Goal: Transaction & Acquisition: Purchase product/service

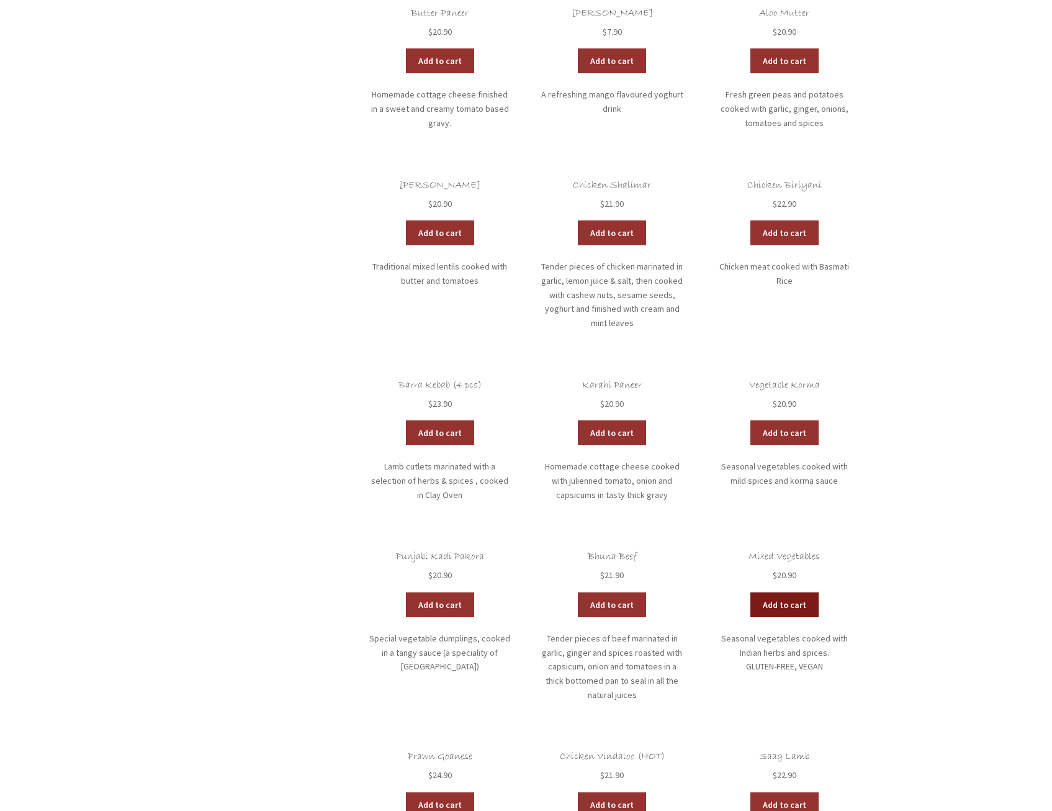
scroll to position [1801, 0]
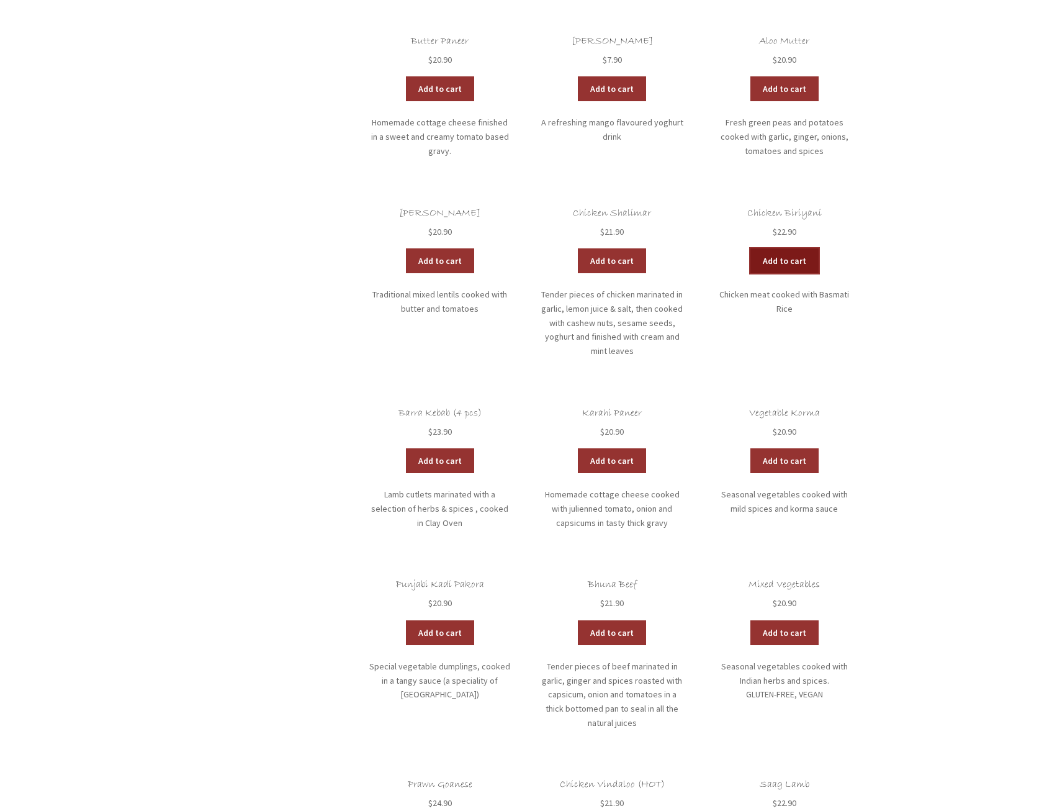
click at [764, 248] on link "Add to cart" at bounding box center [785, 260] width 68 height 25
click at [756, 248] on link "Add to cart" at bounding box center [748, 260] width 68 height 25
click at [800, 248] on link "View cart" at bounding box center [818, 260] width 73 height 25
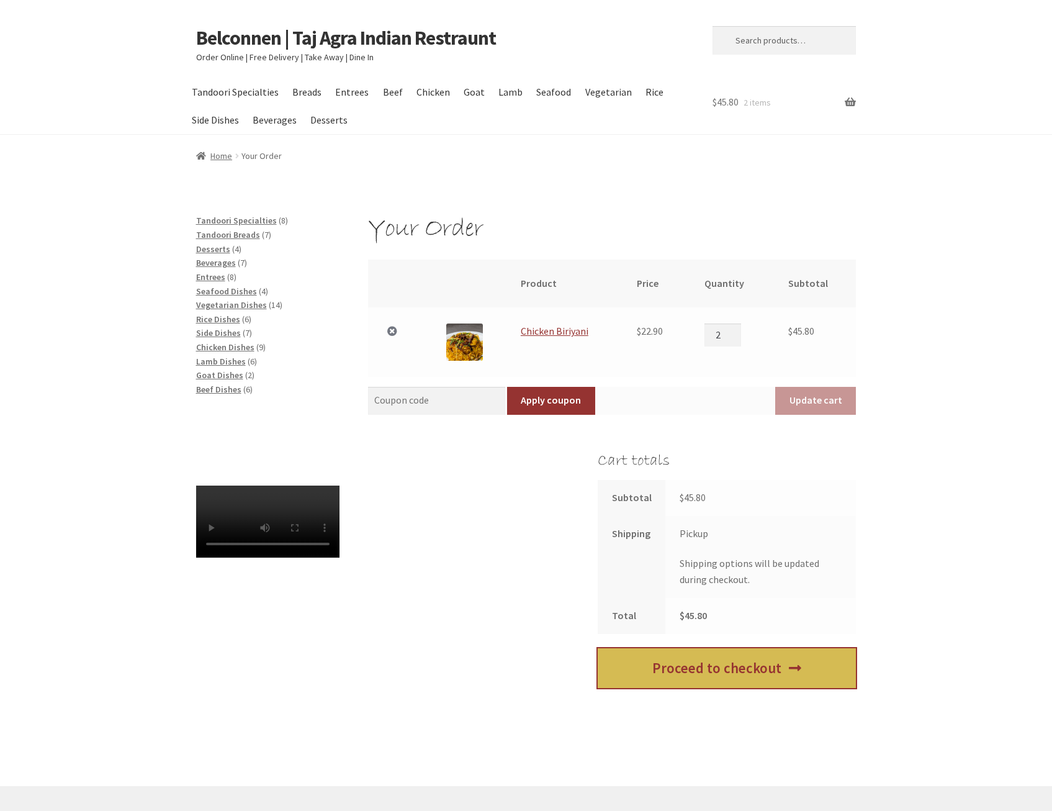
click at [723, 681] on link "Proceed to checkout" at bounding box center [727, 668] width 258 height 40
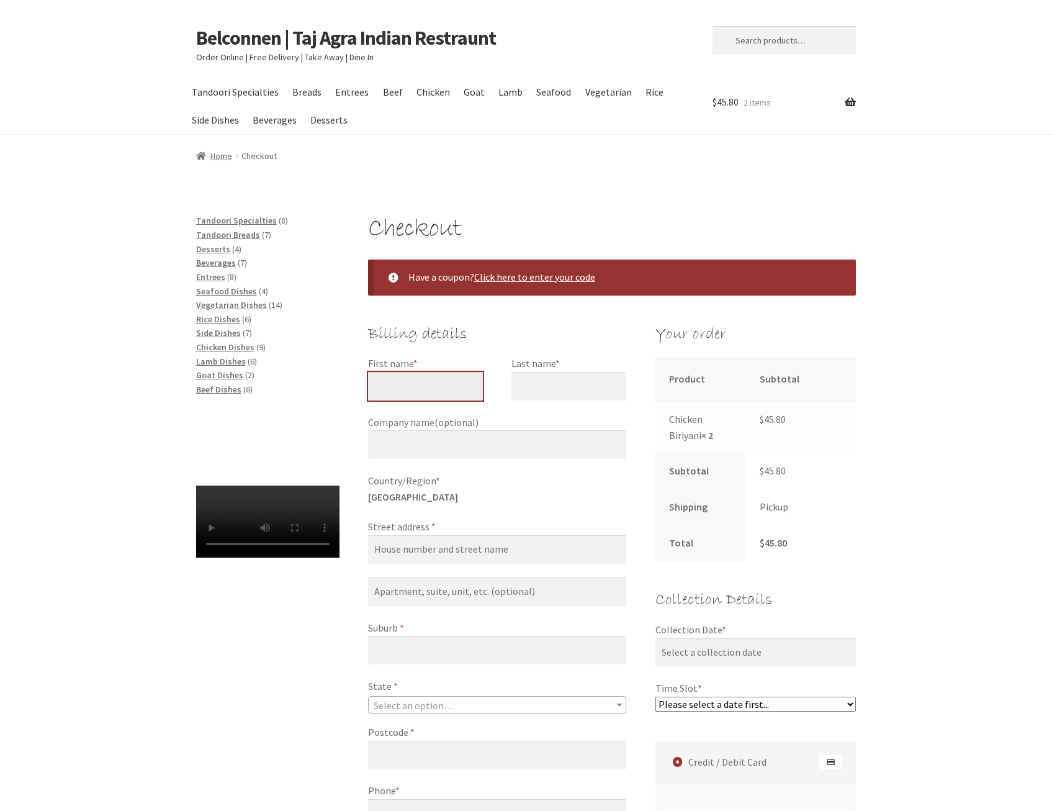
click at [431, 384] on input "First name *" at bounding box center [425, 386] width 115 height 29
type input "[PERSON_NAME]"
drag, startPoint x: 536, startPoint y: 381, endPoint x: 524, endPoint y: 379, distance: 12.5
click at [536, 381] on input "Last name *" at bounding box center [569, 386] width 115 height 29
type input "[PERSON_NAME]"
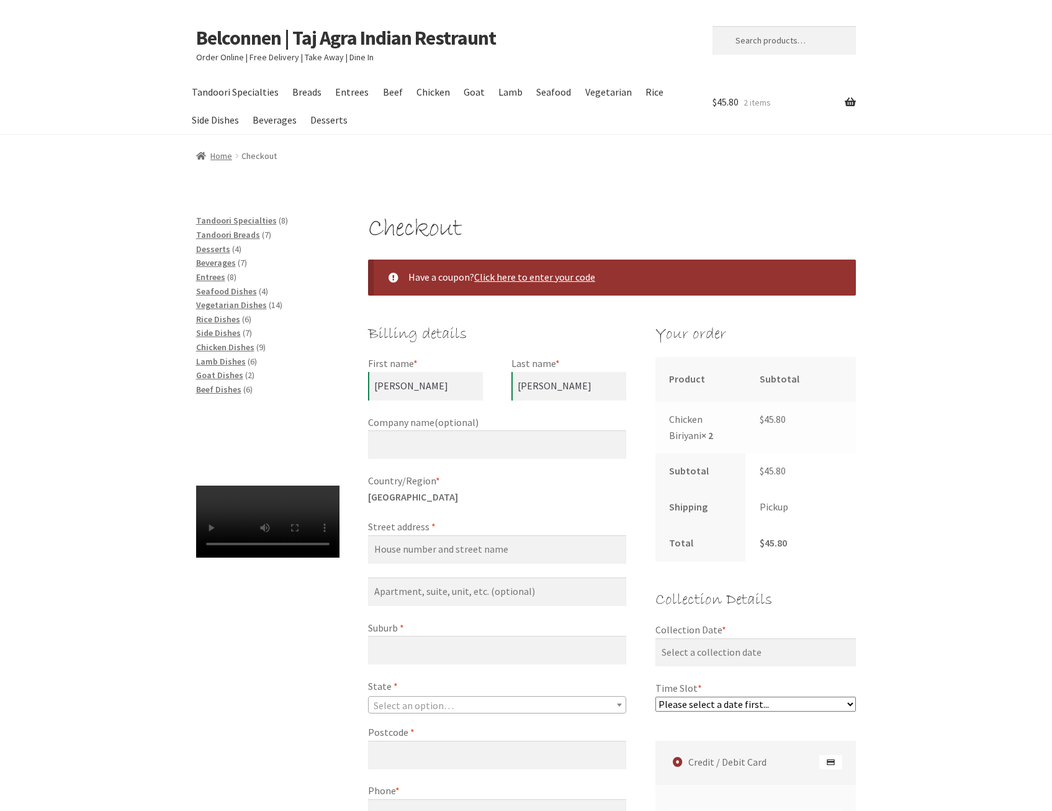
click at [282, 400] on div "Tandoori Specialties 8 8 products Tandoori Breads 7 7 products Desserts 4 4 pro…" at bounding box center [267, 402] width 143 height 376
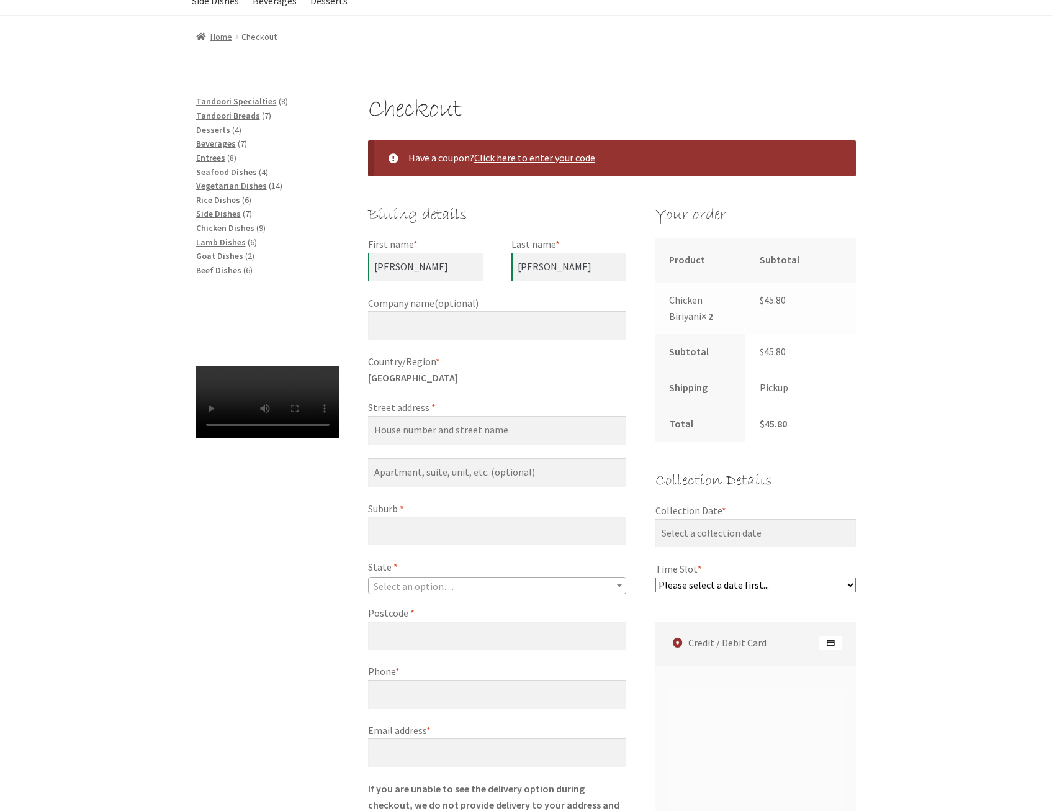
scroll to position [124, 0]
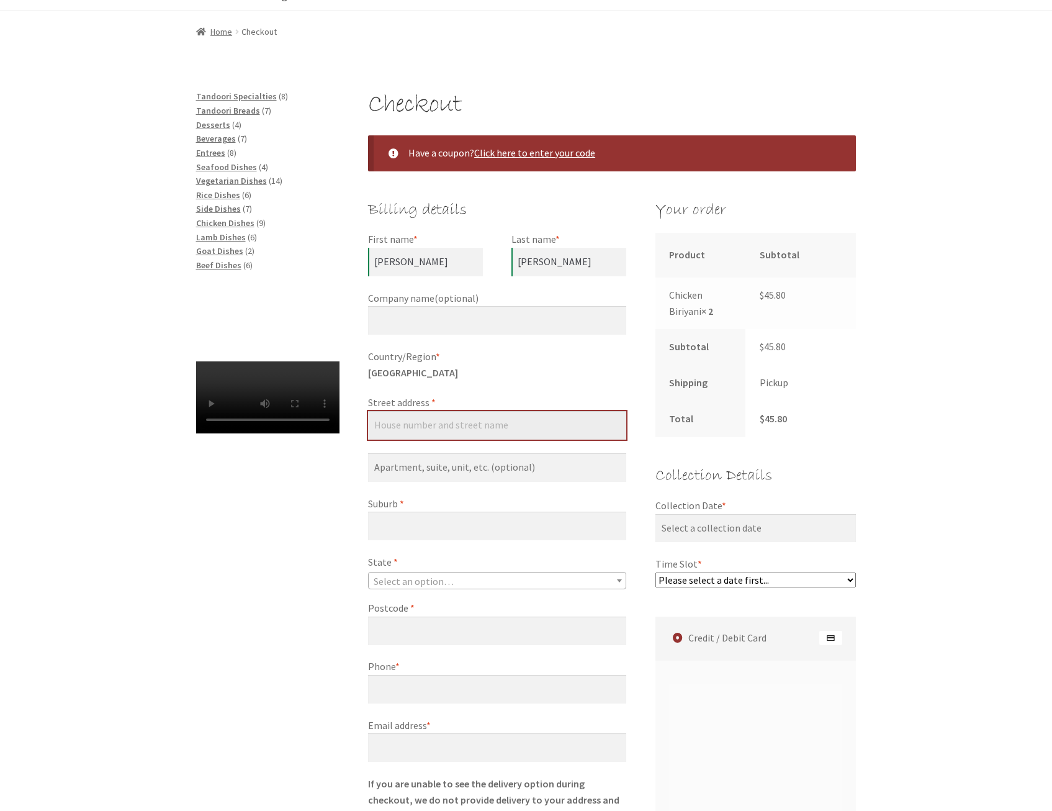
click at [473, 436] on input "Street address *" at bounding box center [497, 425] width 258 height 29
click at [922, 468] on div "Checkout Have a coupon? Click here to enter your code Coupon: Apply coupon Bill…" at bounding box center [526, 657] width 1052 height 1137
click at [420, 425] on input "Street address *" at bounding box center [497, 425] width 258 height 29
type input "[STREET_ADDRESS]"
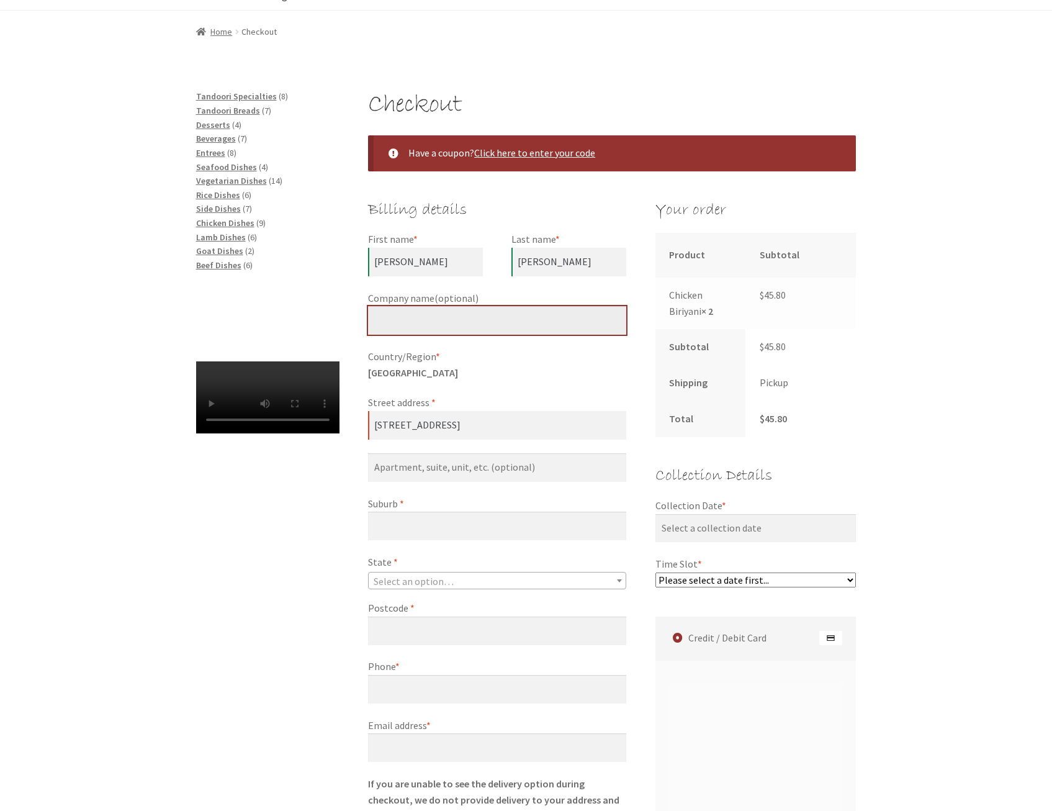
type input "Care Taxi Australia Pty Ltd"
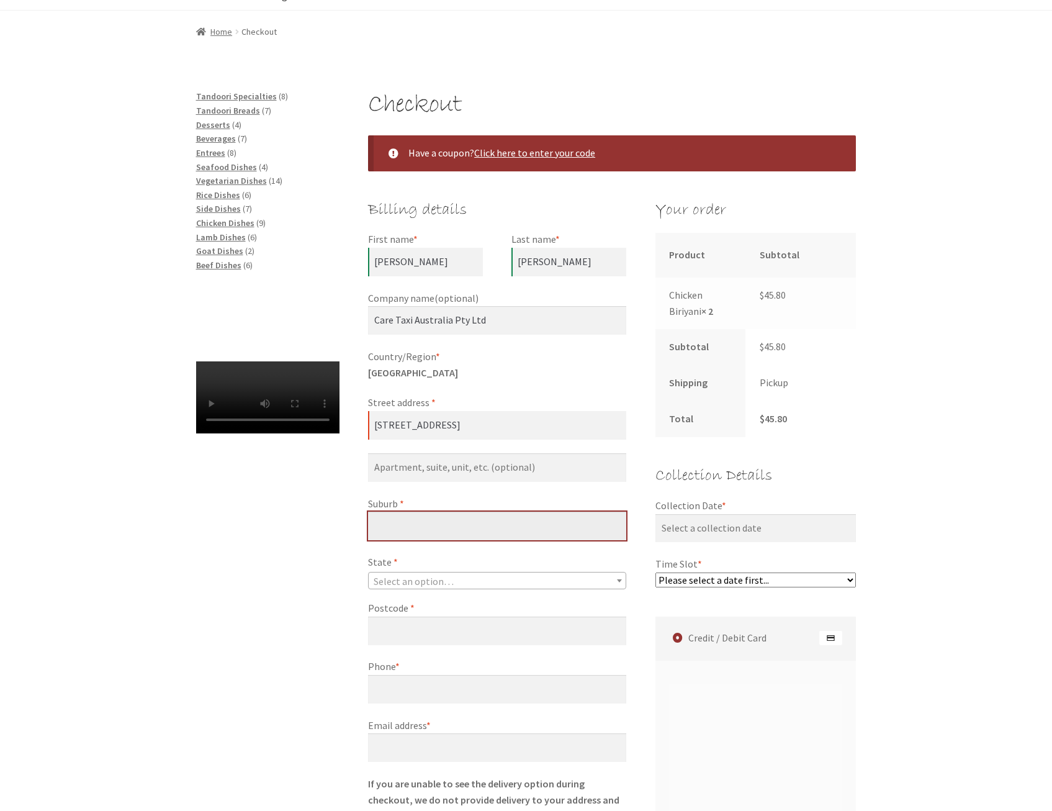
type input "Active"
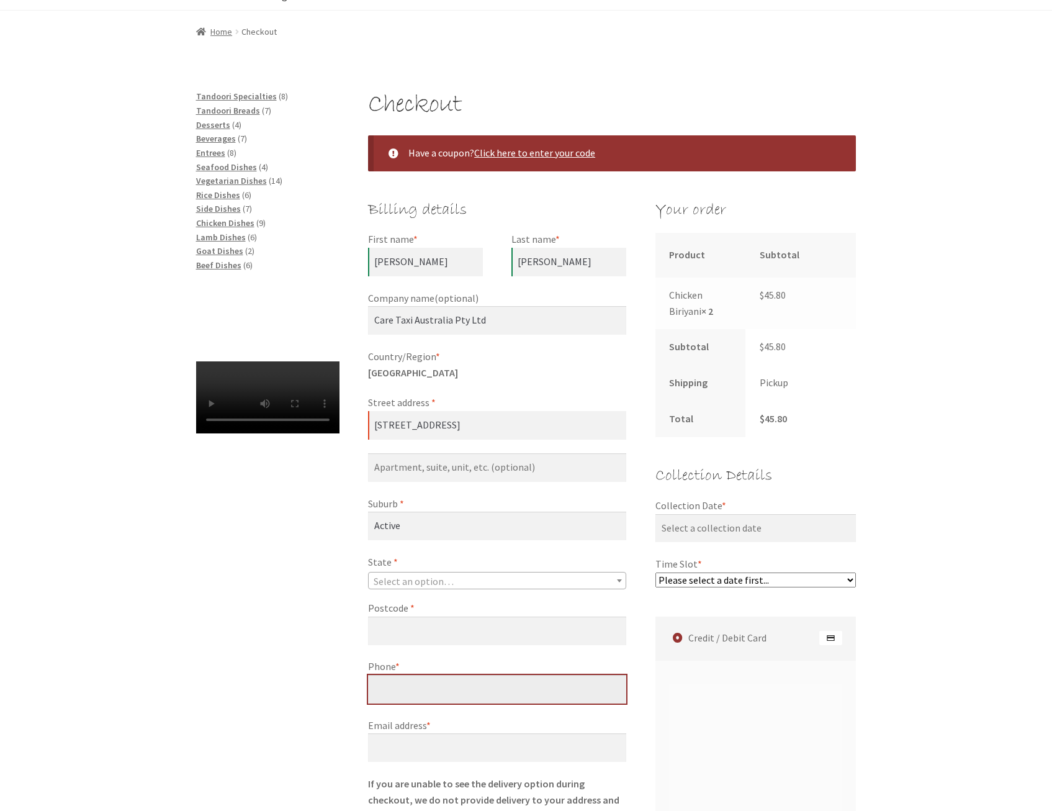
type input "[PHONE_NUMBER]"
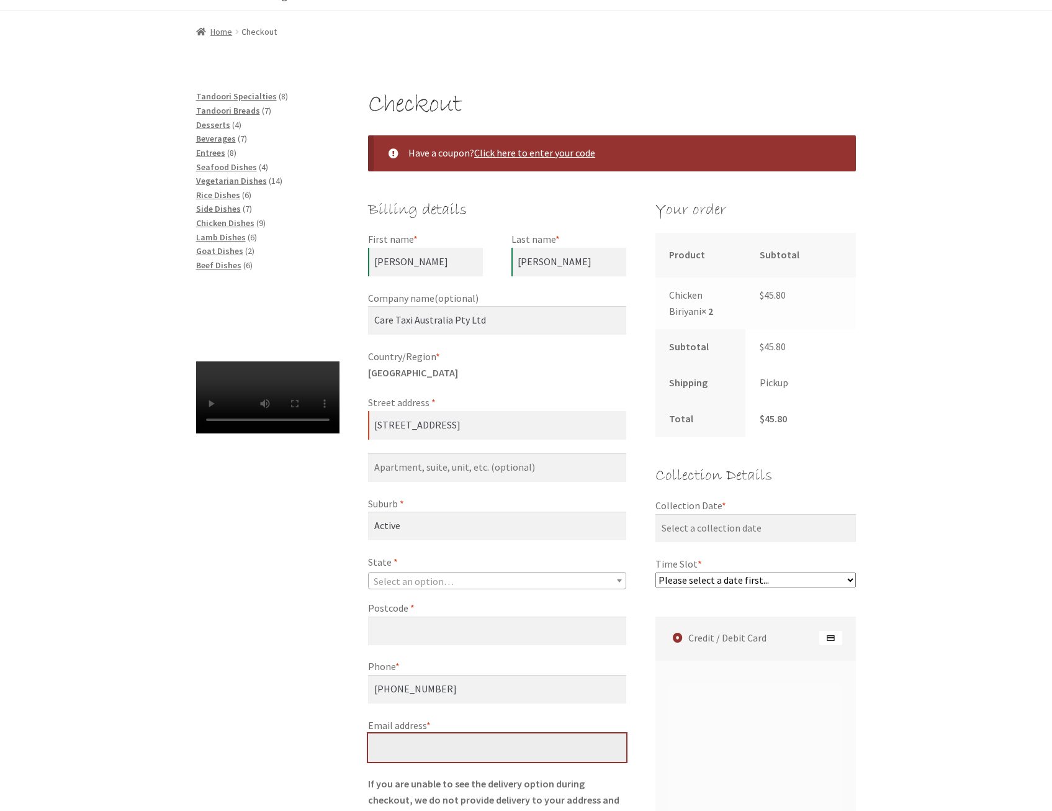
type input "[PERSON_NAME][EMAIL_ADDRESS][DOMAIN_NAME]"
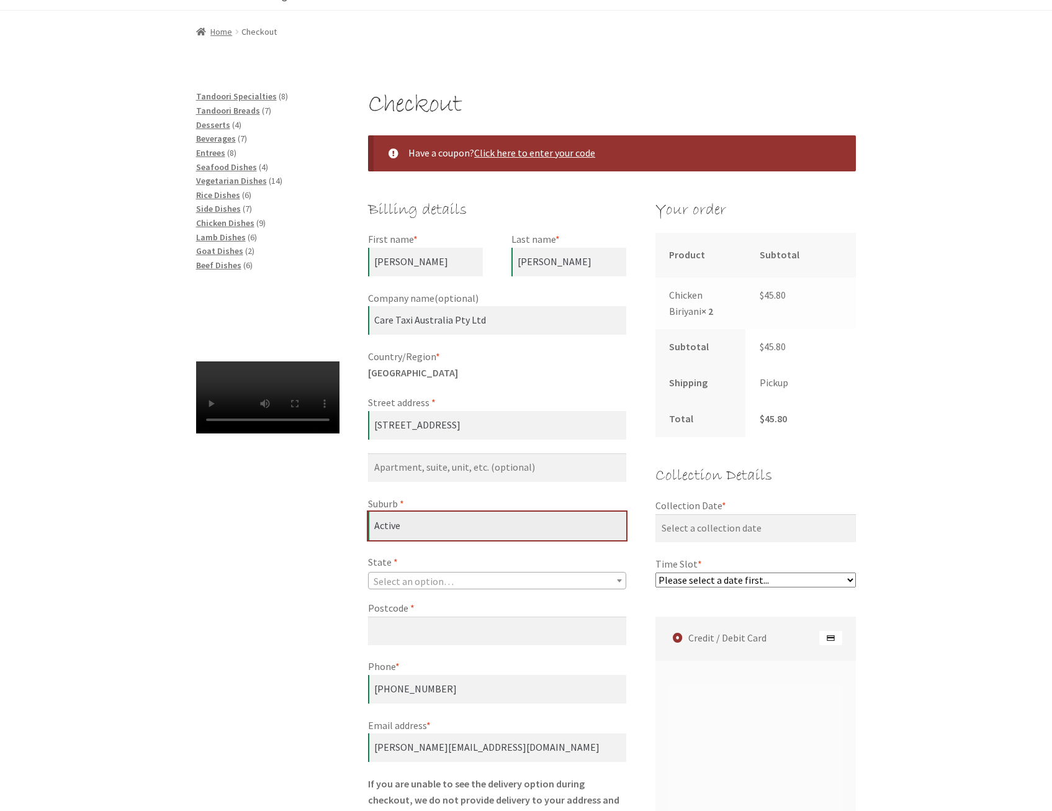
drag, startPoint x: 420, startPoint y: 528, endPoint x: 327, endPoint y: 523, distance: 93.2
click at [327, 523] on div "Checkout Have a coupon? Click here to enter your code Coupon: Apply coupon Bill…" at bounding box center [526, 640] width 713 height 1103
type input "[PERSON_NAME]"
click at [387, 572] on span "Select an option…" at bounding box center [497, 580] width 257 height 17
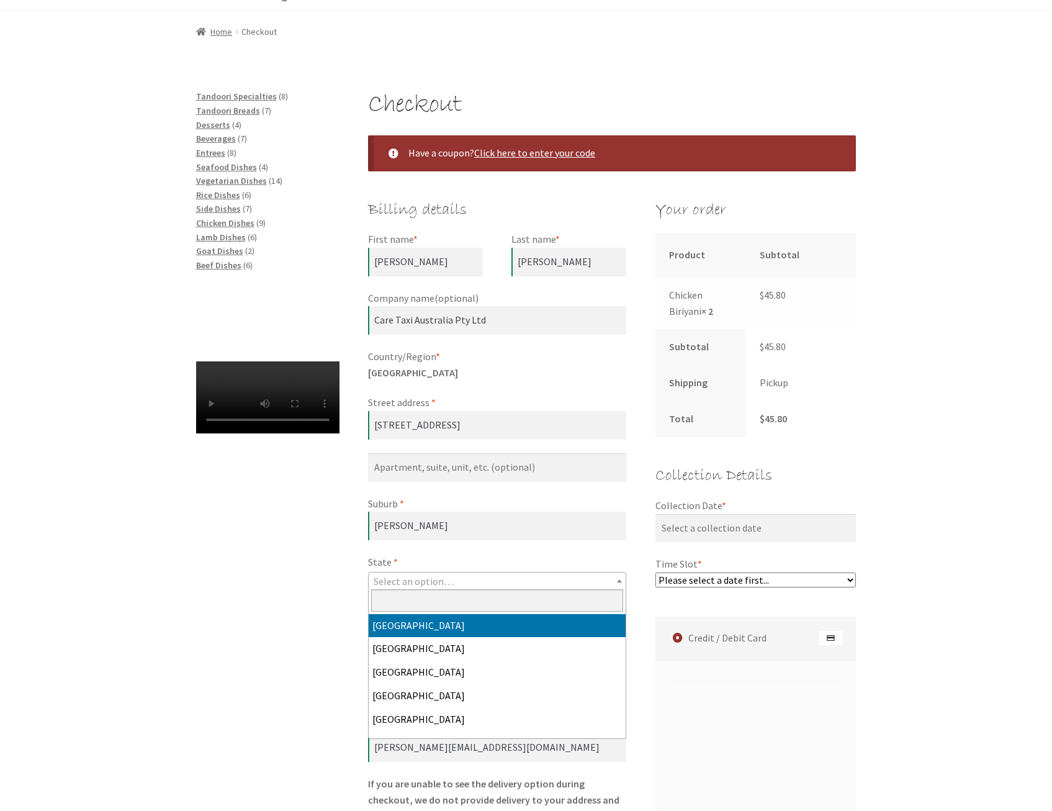
select select "ACT"
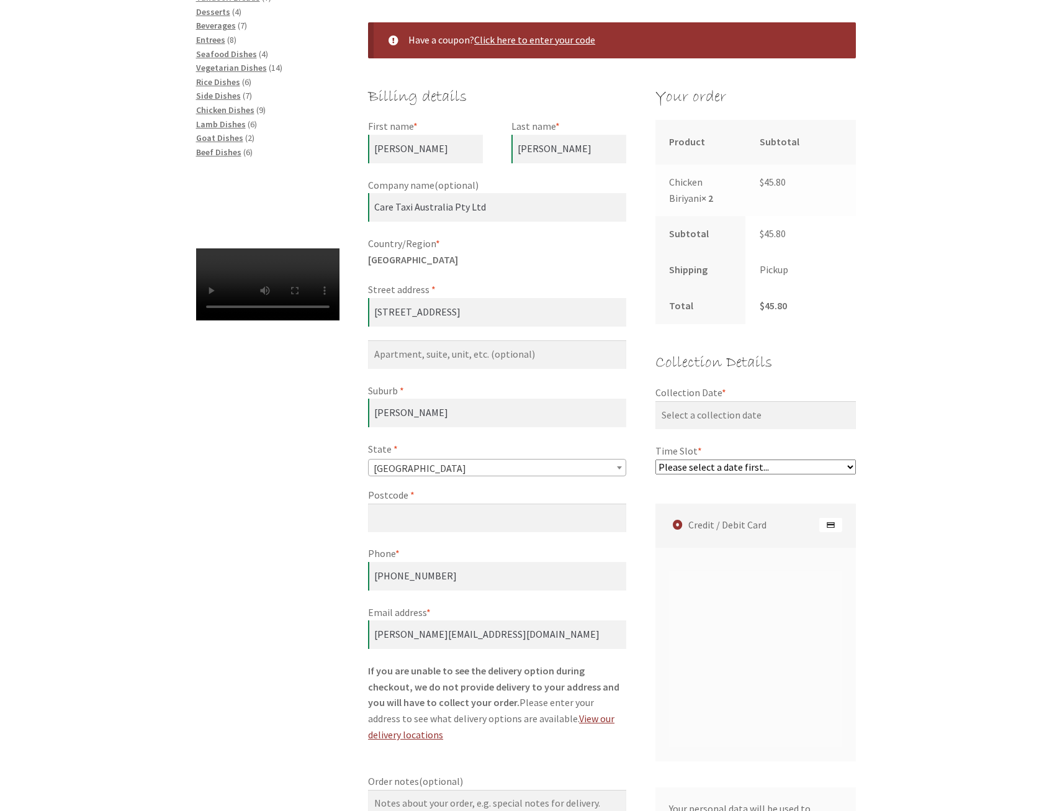
scroll to position [248, 0]
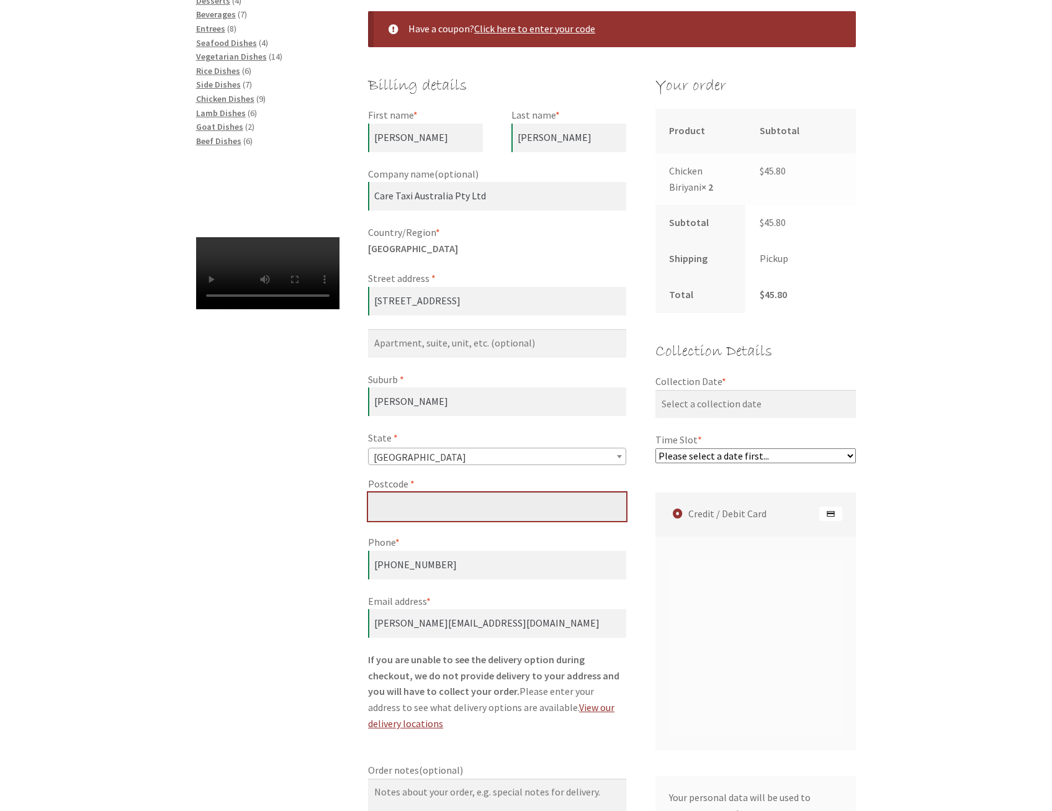
click at [430, 505] on input "Postcode *" at bounding box center [497, 506] width 258 height 29
type input "2914"
drag, startPoint x: 232, startPoint y: 500, endPoint x: 243, endPoint y: 499, distance: 11.9
click at [232, 500] on div "Checkout Have a coupon? Click here to enter your code Coupon: Apply coupon Bill…" at bounding box center [526, 516] width 713 height 1103
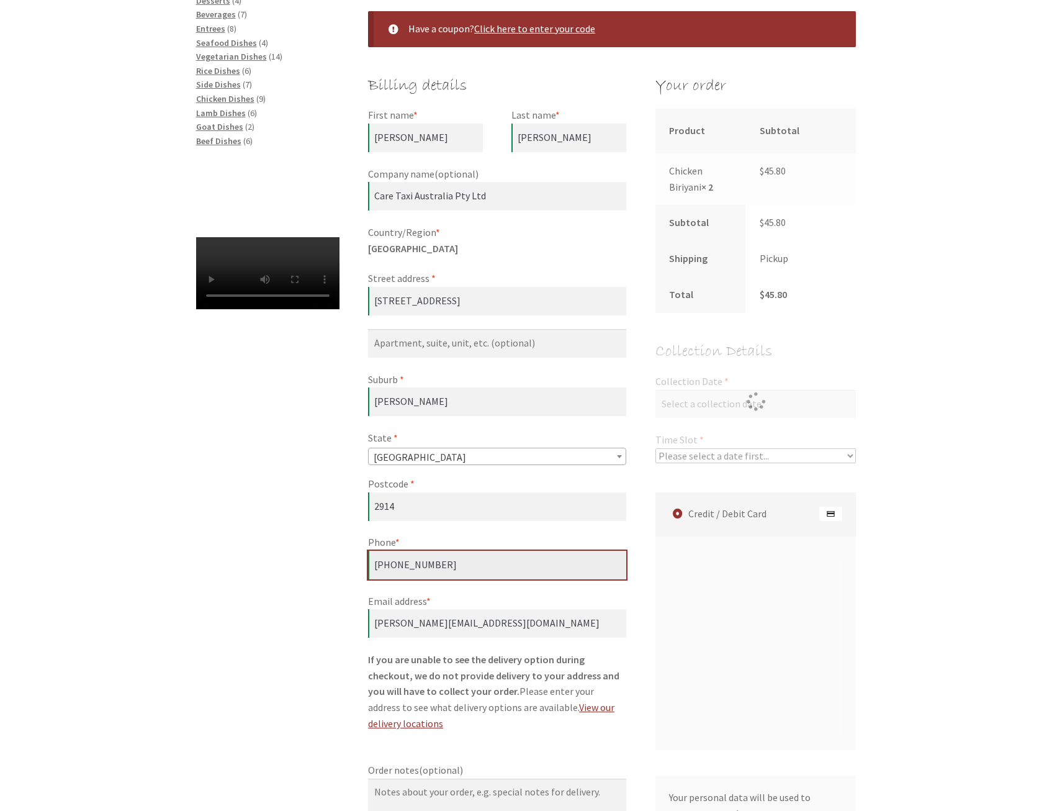
drag, startPoint x: 457, startPoint y: 565, endPoint x: 500, endPoint y: 563, distance: 43.5
click at [500, 563] on input "[PHONE_NUMBER]" at bounding box center [497, 565] width 258 height 29
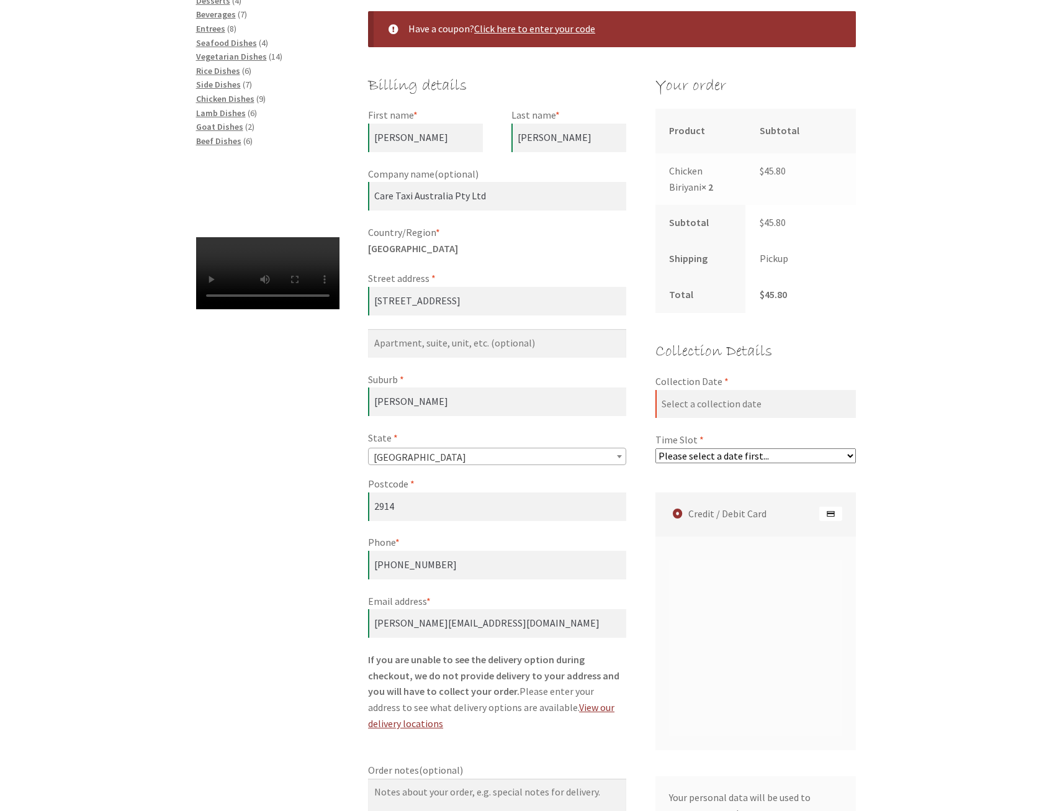
drag, startPoint x: 269, startPoint y: 564, endPoint x: 304, endPoint y: 565, distance: 34.2
click at [269, 564] on div "Checkout Have a coupon? Click here to enter your code Coupon: Apply coupon Bill…" at bounding box center [526, 516] width 713 height 1103
drag, startPoint x: 492, startPoint y: 627, endPoint x: 355, endPoint y: 619, distance: 136.8
click at [355, 620] on div "Checkout Have a coupon? Click here to enter your code Coupon: Apply coupon Bill…" at bounding box center [526, 516] width 713 height 1103
type input "[EMAIL_ADDRESS][DOMAIN_NAME]"
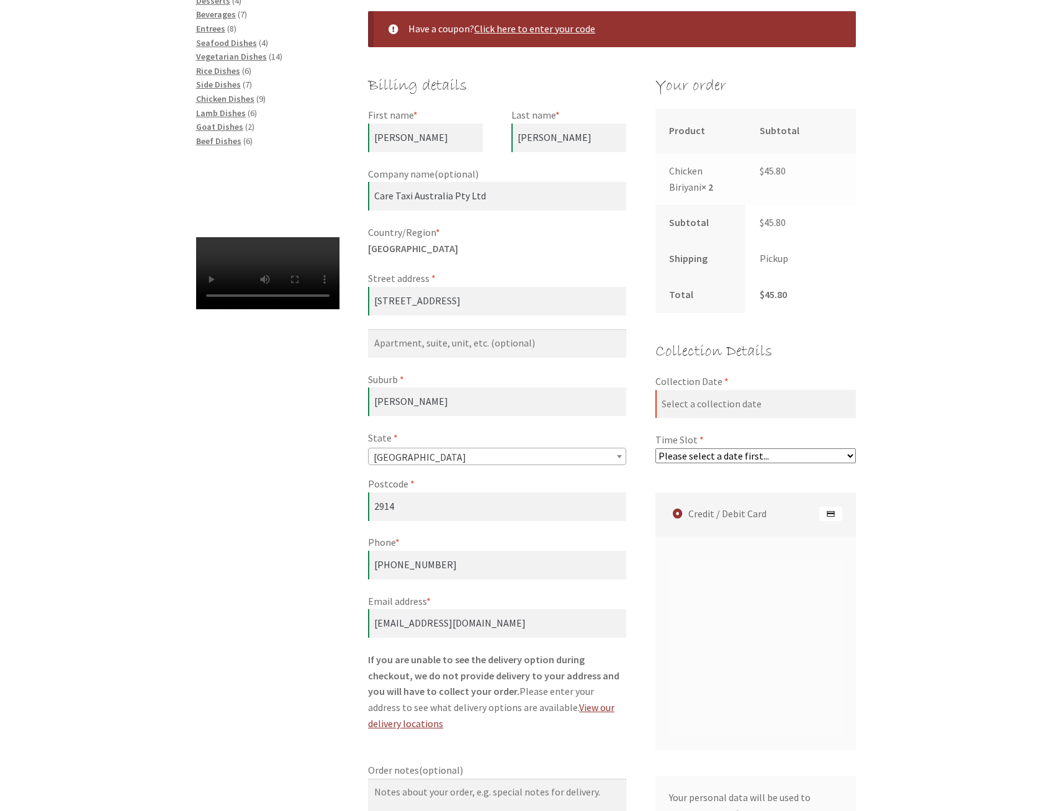
click at [927, 617] on div "Checkout Have a coupon? Click here to enter your code Coupon: Apply coupon Bill…" at bounding box center [526, 516] width 1052 height 1103
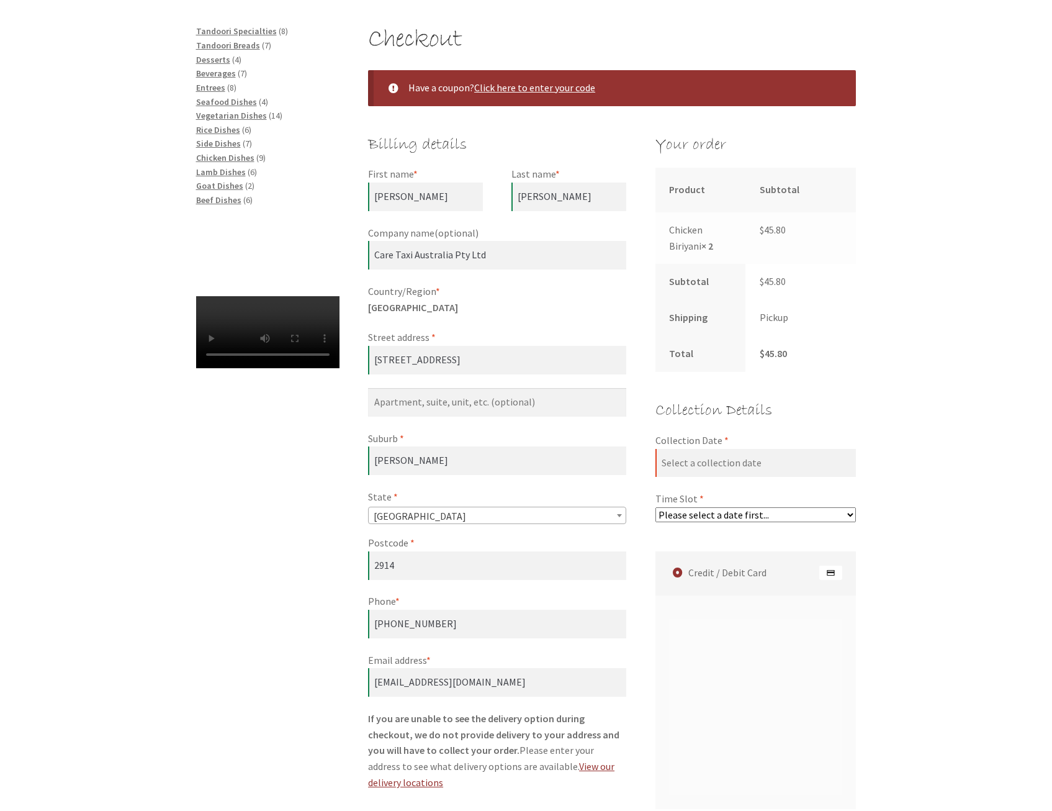
scroll to position [186, 0]
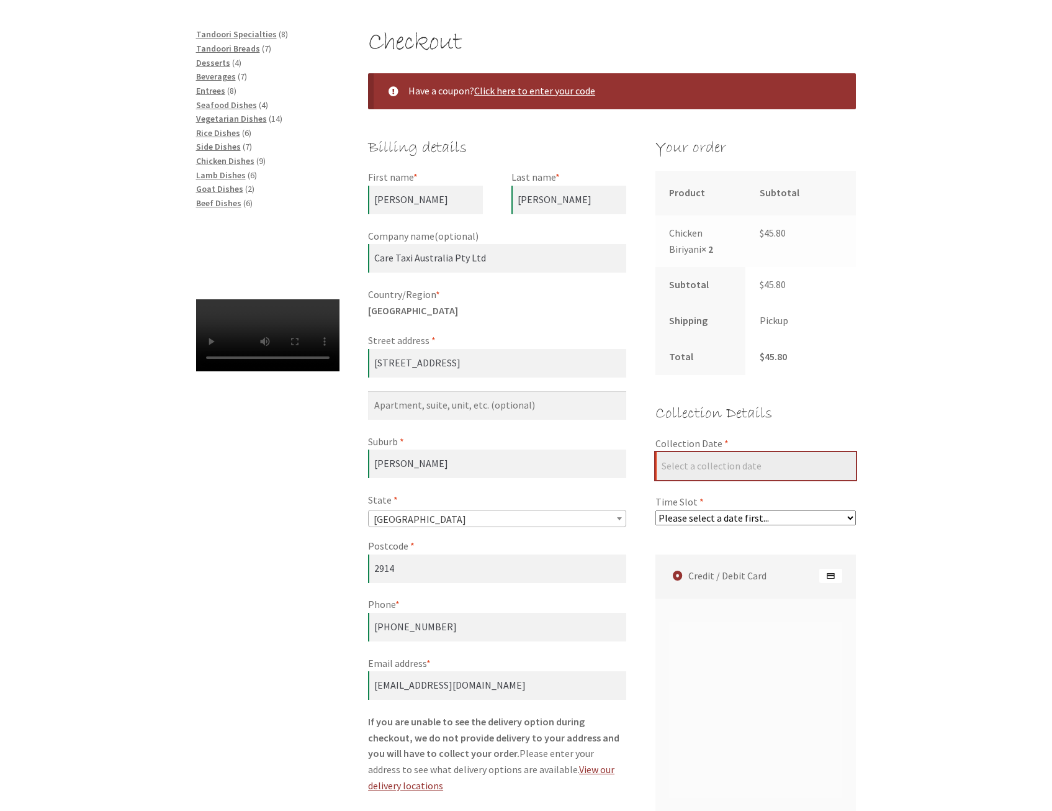
click at [682, 459] on input "Collection Date *" at bounding box center [756, 466] width 201 height 29
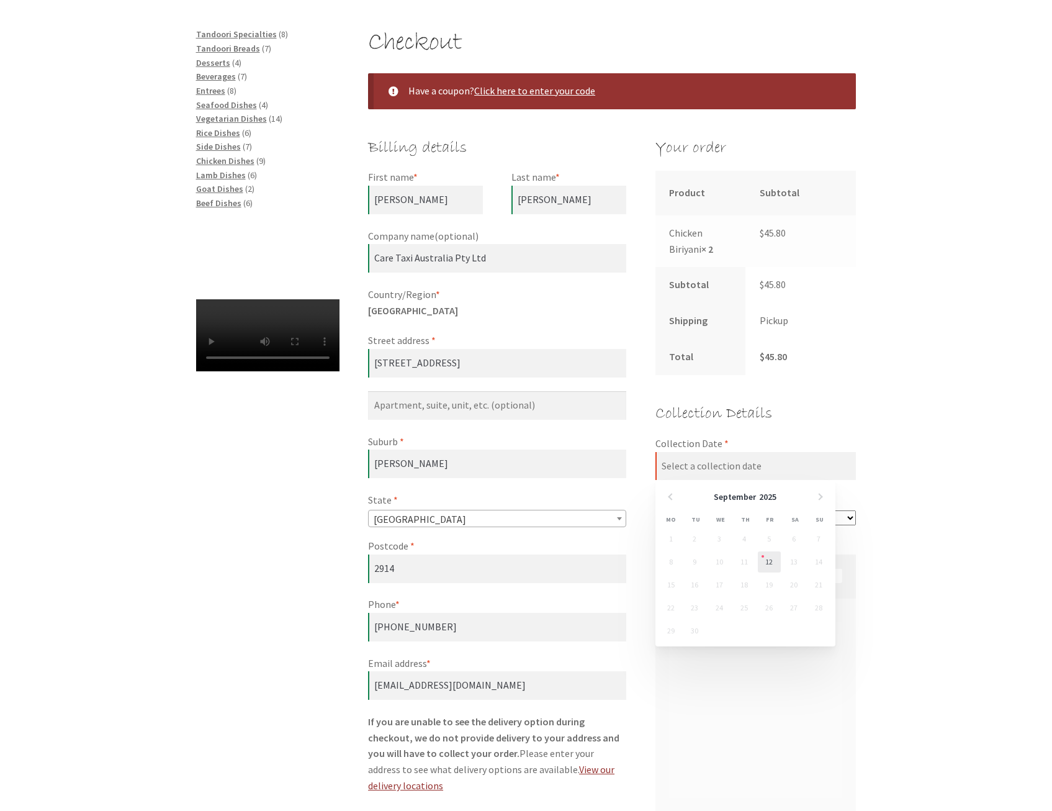
click at [766, 563] on link "12" at bounding box center [769, 561] width 23 height 21
type input "[DATE]"
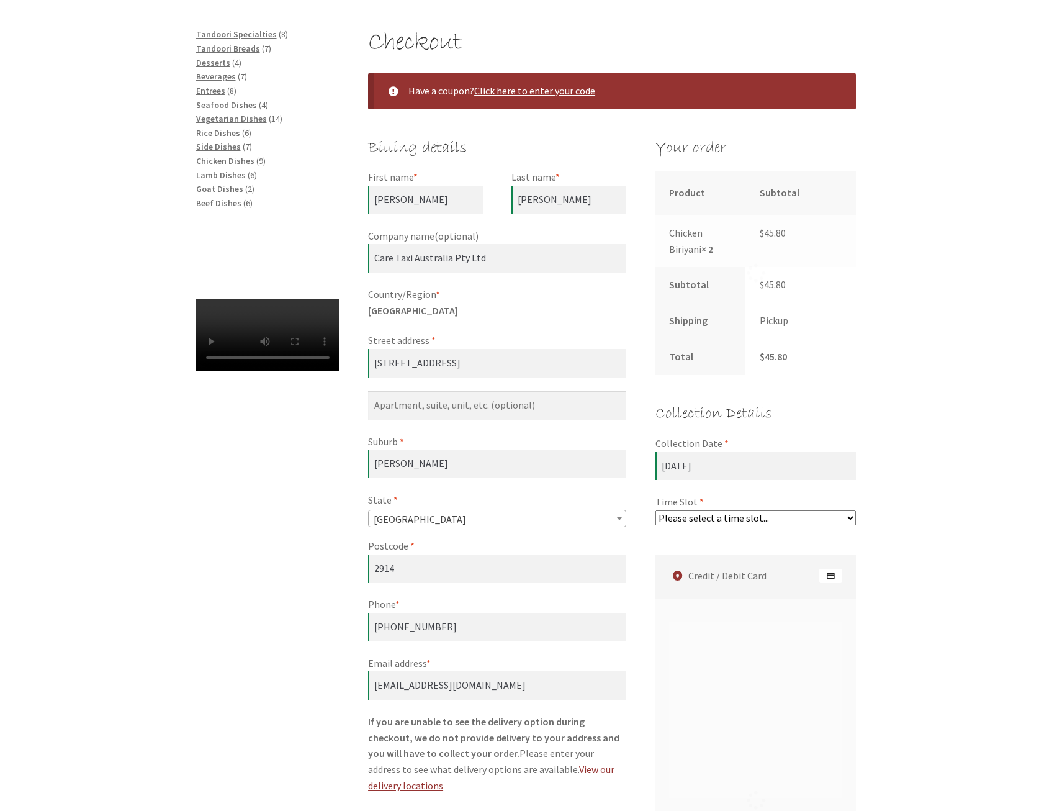
click at [740, 522] on select "Please select a time slot... 05:55 PM - 06:25 PM 06:25 PM - 06:55 PM 06:55 PM -…" at bounding box center [756, 517] width 201 height 15
click at [912, 483] on div "Checkout Have a coupon? Click here to enter your code Coupon: Apply coupon Bill…" at bounding box center [526, 578] width 1052 height 1103
